Goal: Check status

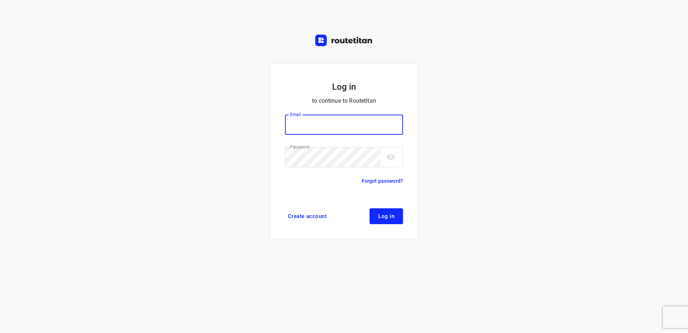
type input "[EMAIL_ADDRESS][DOMAIN_NAME]"
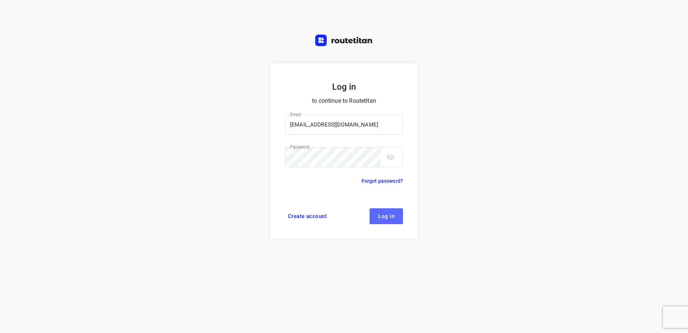
click at [384, 212] on button "Log in" at bounding box center [386, 216] width 33 height 16
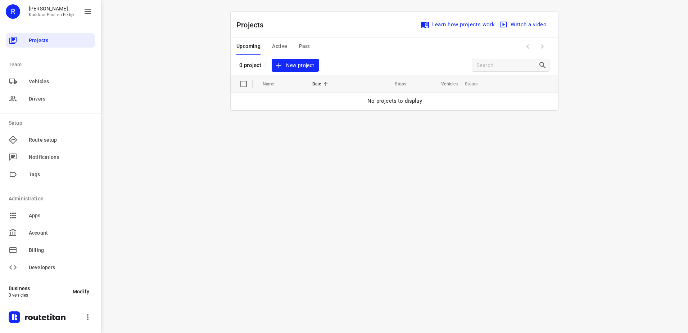
click at [310, 48] on div "Upcoming Active Past" at bounding box center [278, 46] width 85 height 17
click at [306, 46] on span "Past" at bounding box center [304, 46] width 11 height 9
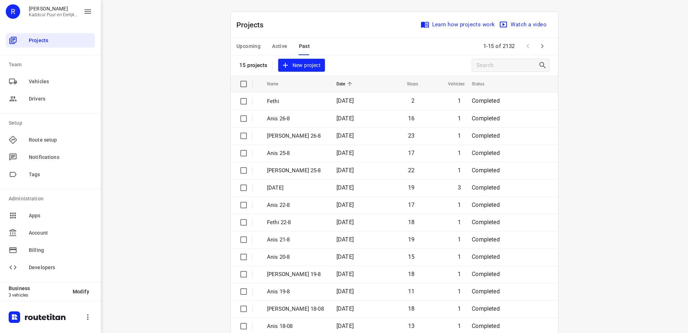
click at [240, 51] on button "Upcoming" at bounding box center [248, 46] width 24 height 17
